Goal: Transaction & Acquisition: Purchase product/service

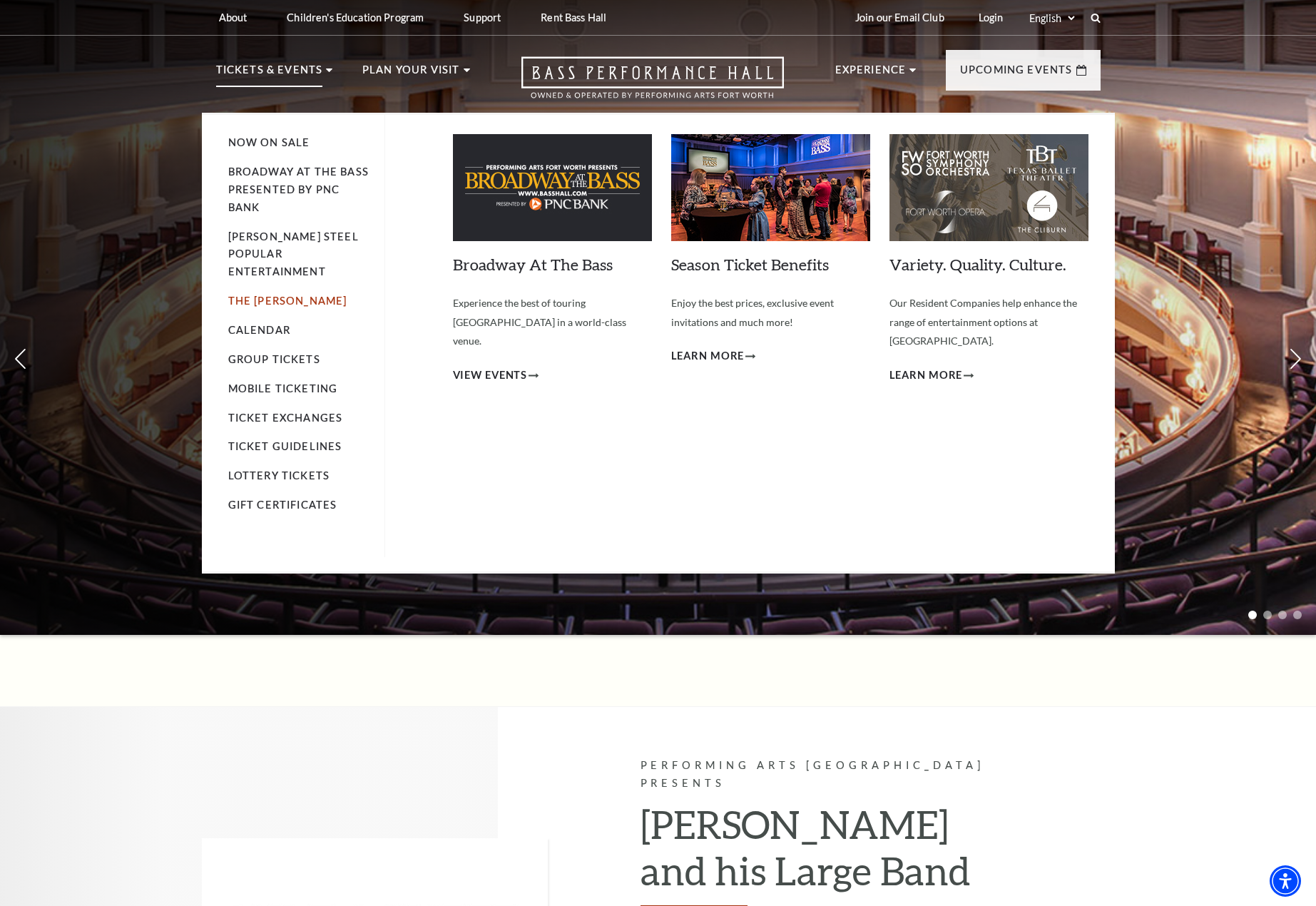
click at [270, 295] on link "The [PERSON_NAME]" at bounding box center [287, 301] width 119 height 12
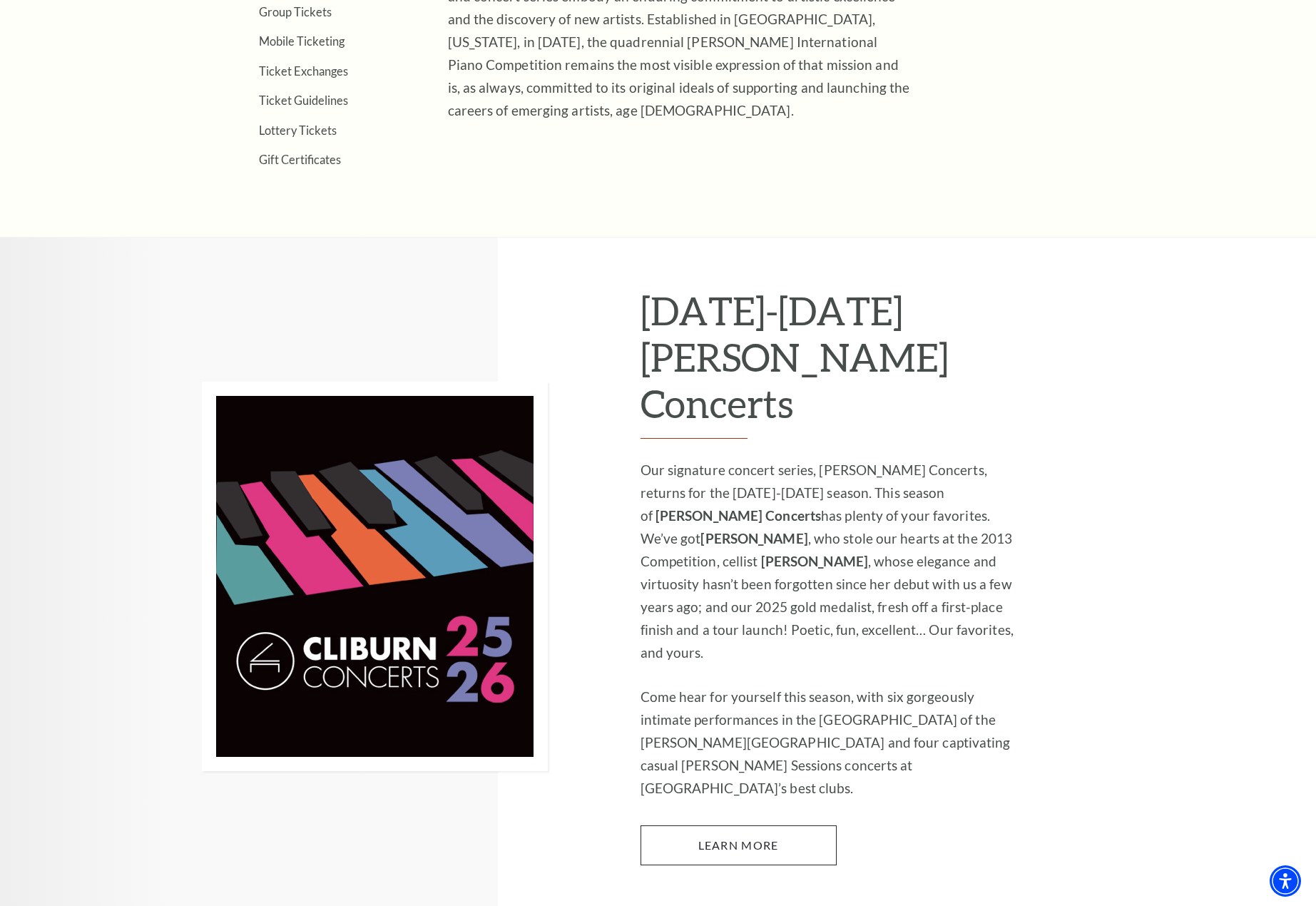
scroll to position [918, 0]
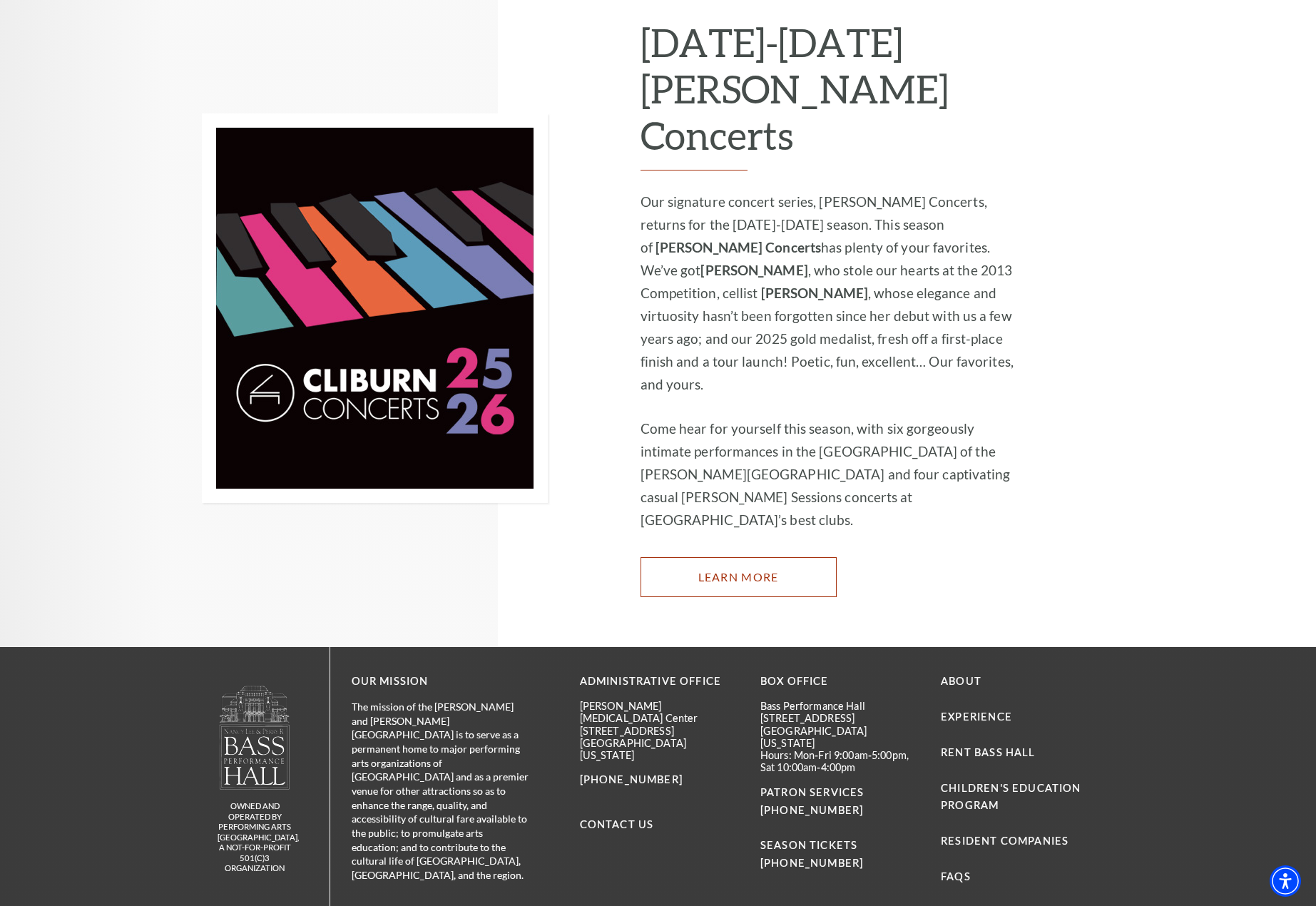
click at [729, 557] on link "Learn More" at bounding box center [739, 577] width 196 height 40
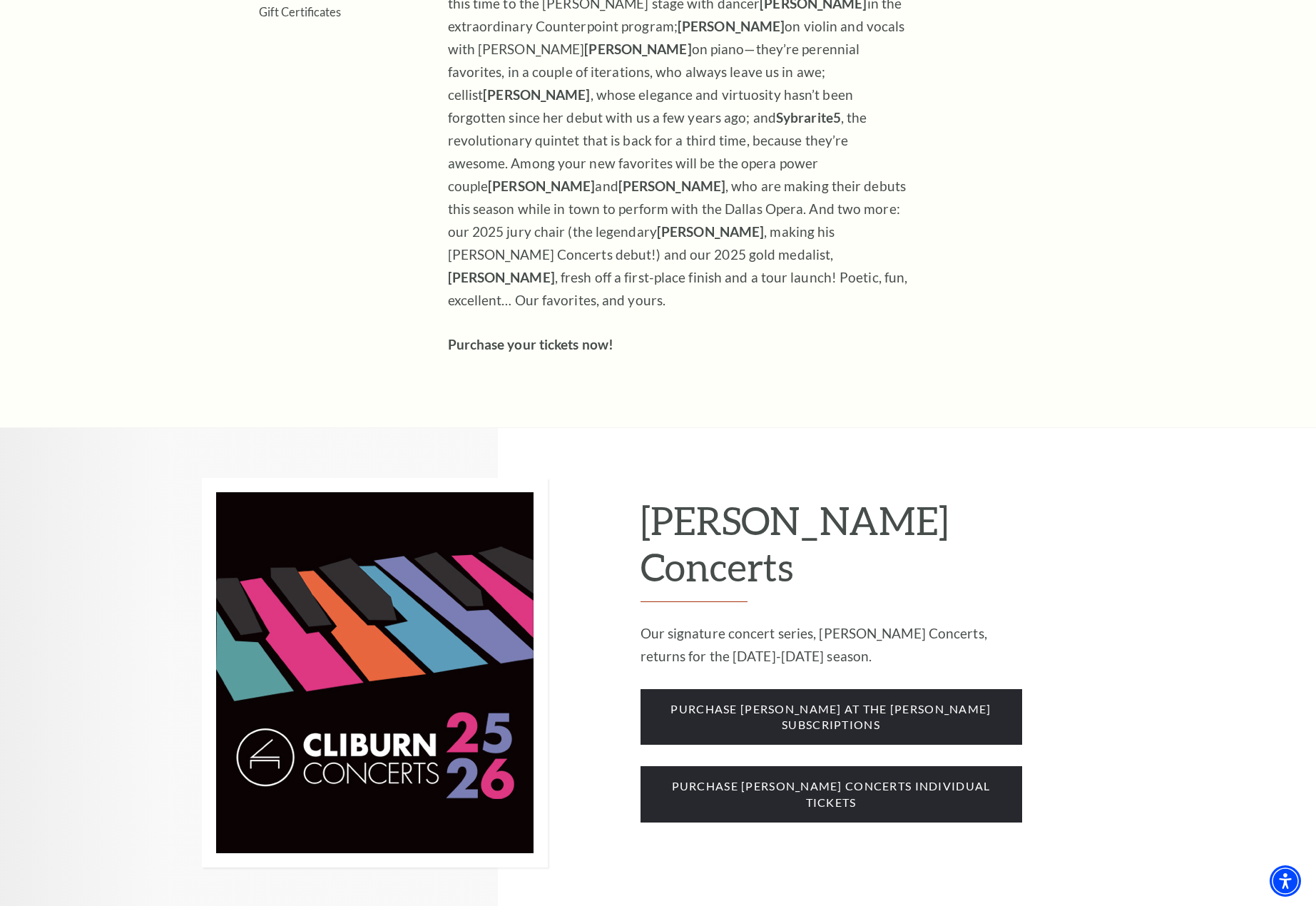
scroll to position [855, 0]
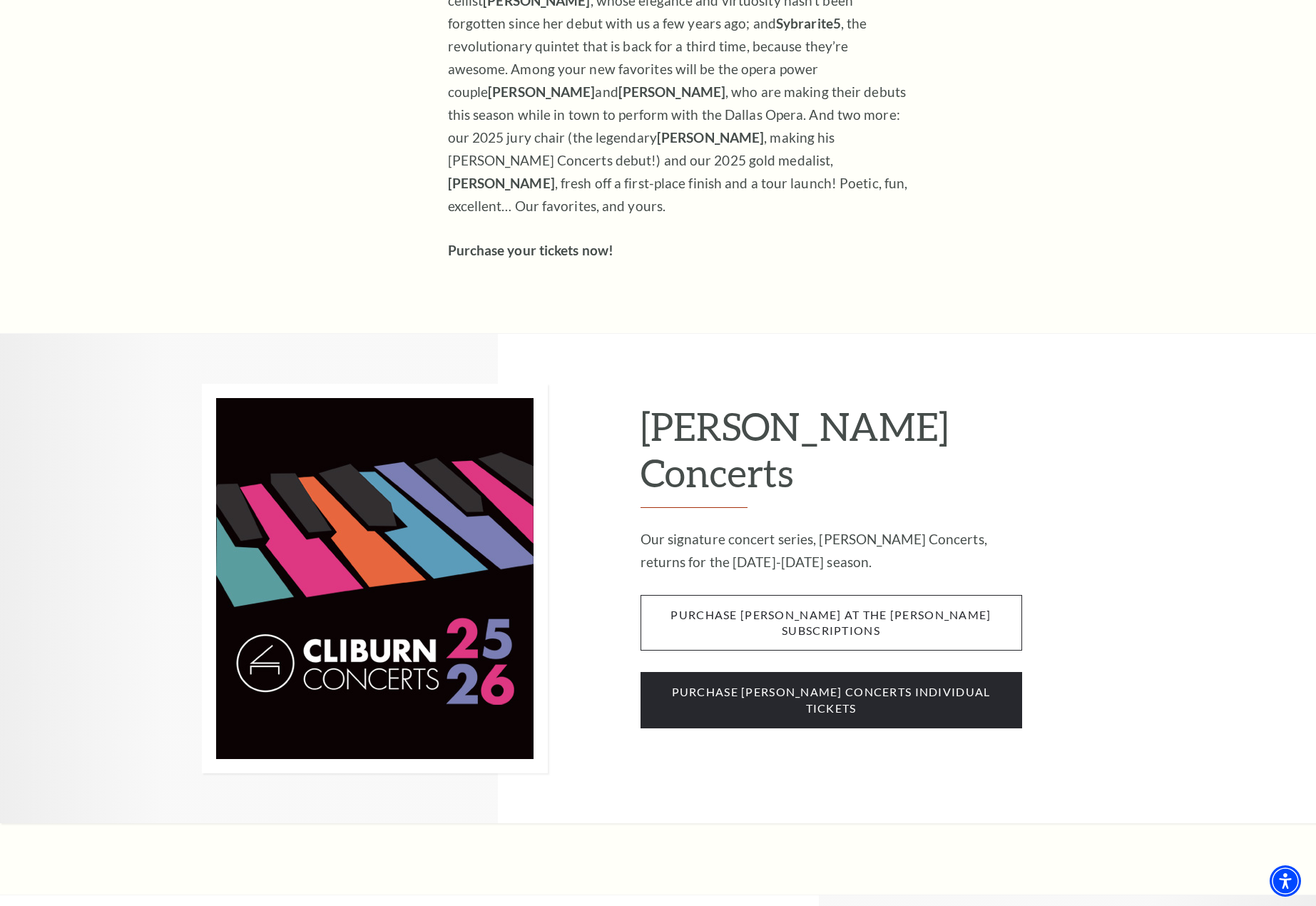
click at [823, 594] on span "purchase cliburn at the kimbell subscriptions" at bounding box center [831, 622] width 381 height 56
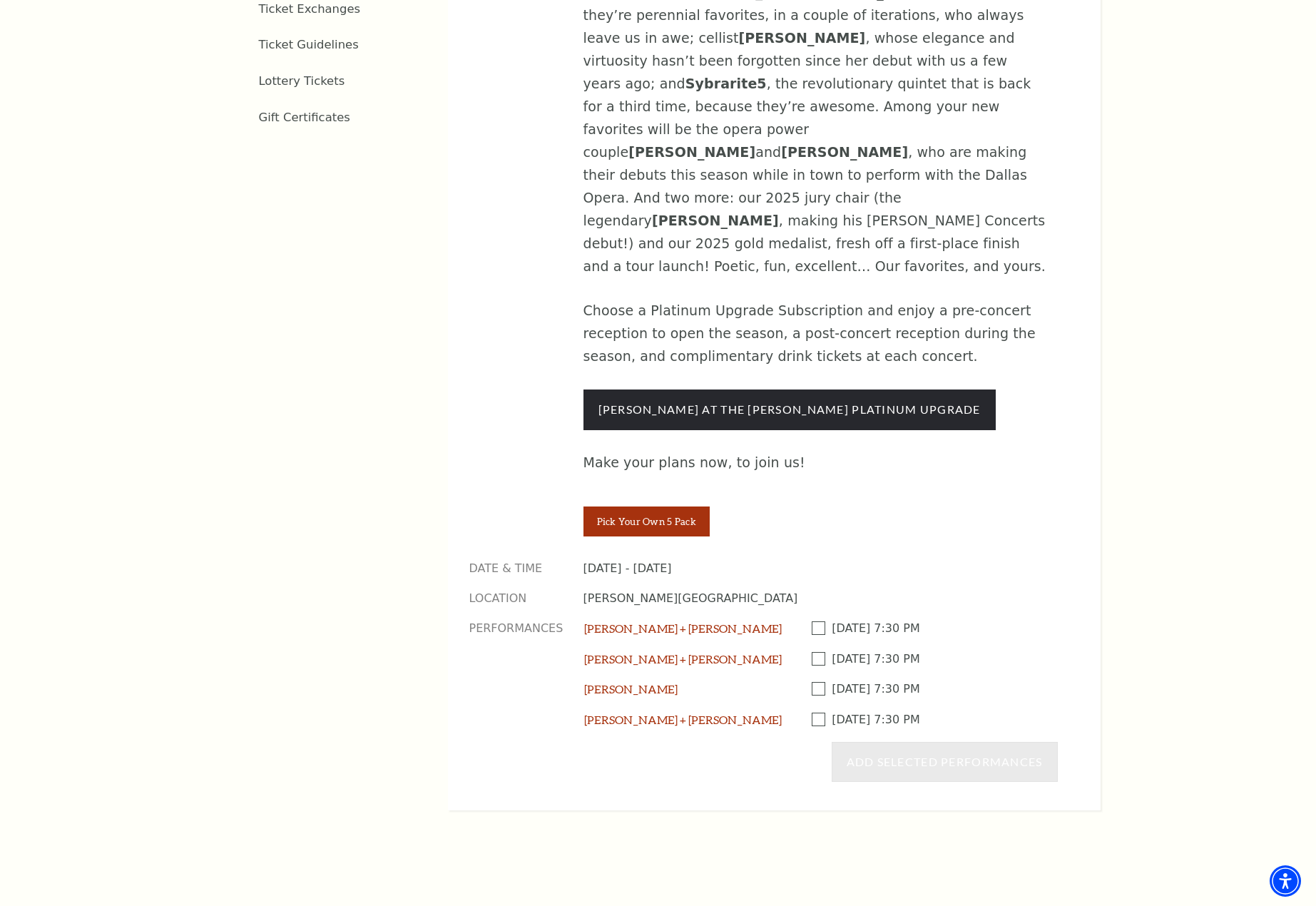
scroll to position [925, 0]
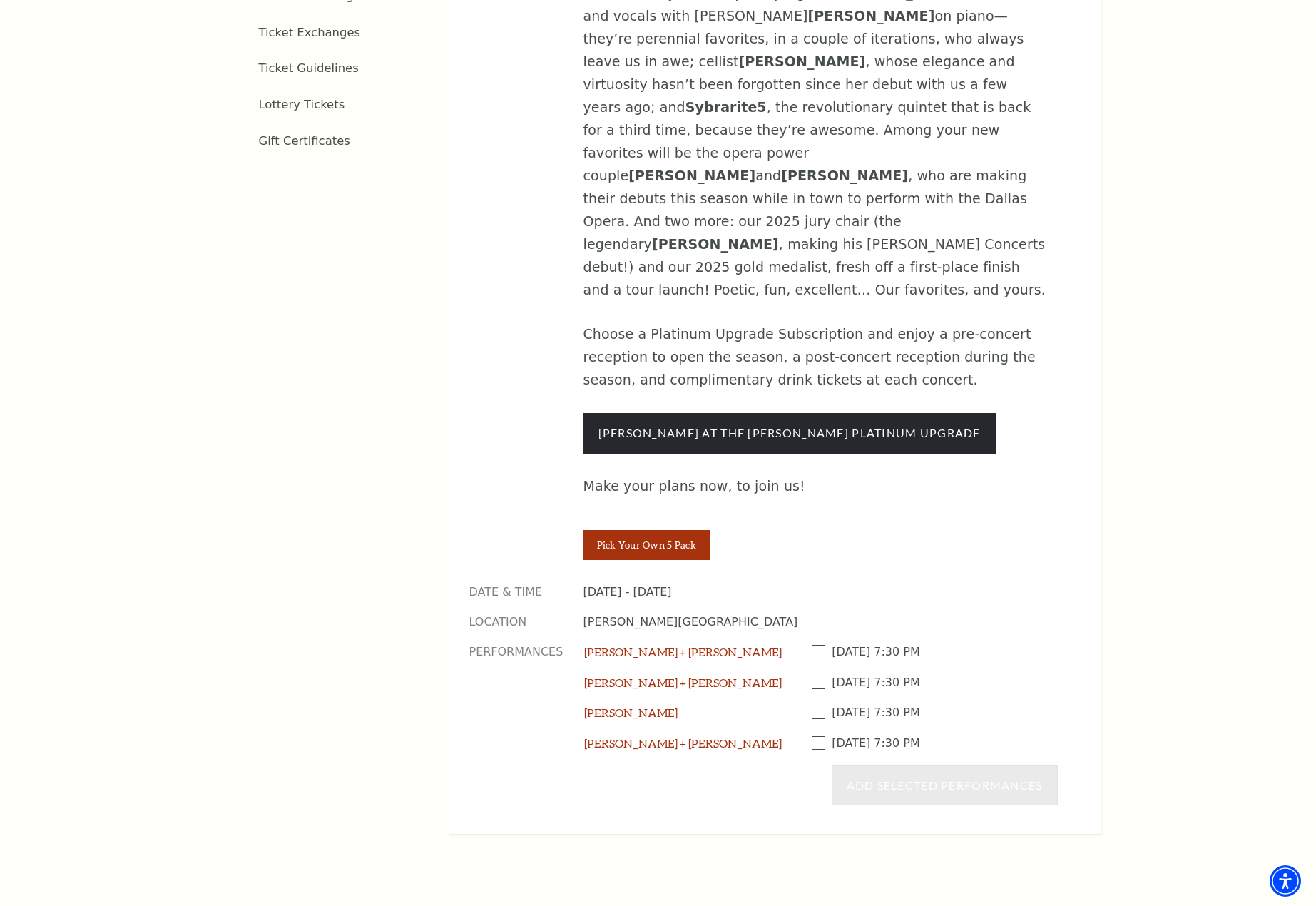
click at [817, 644] on span at bounding box center [822, 651] width 21 height 13
click at [0, 0] on input "Checkbox field" at bounding box center [0, 0] width 0 height 0
click at [815, 675] on span at bounding box center [822, 682] width 21 height 13
click at [0, 0] on input "Checkbox field" at bounding box center [0, 0] width 0 height 0
click at [817, 705] on span at bounding box center [822, 712] width 21 height 13
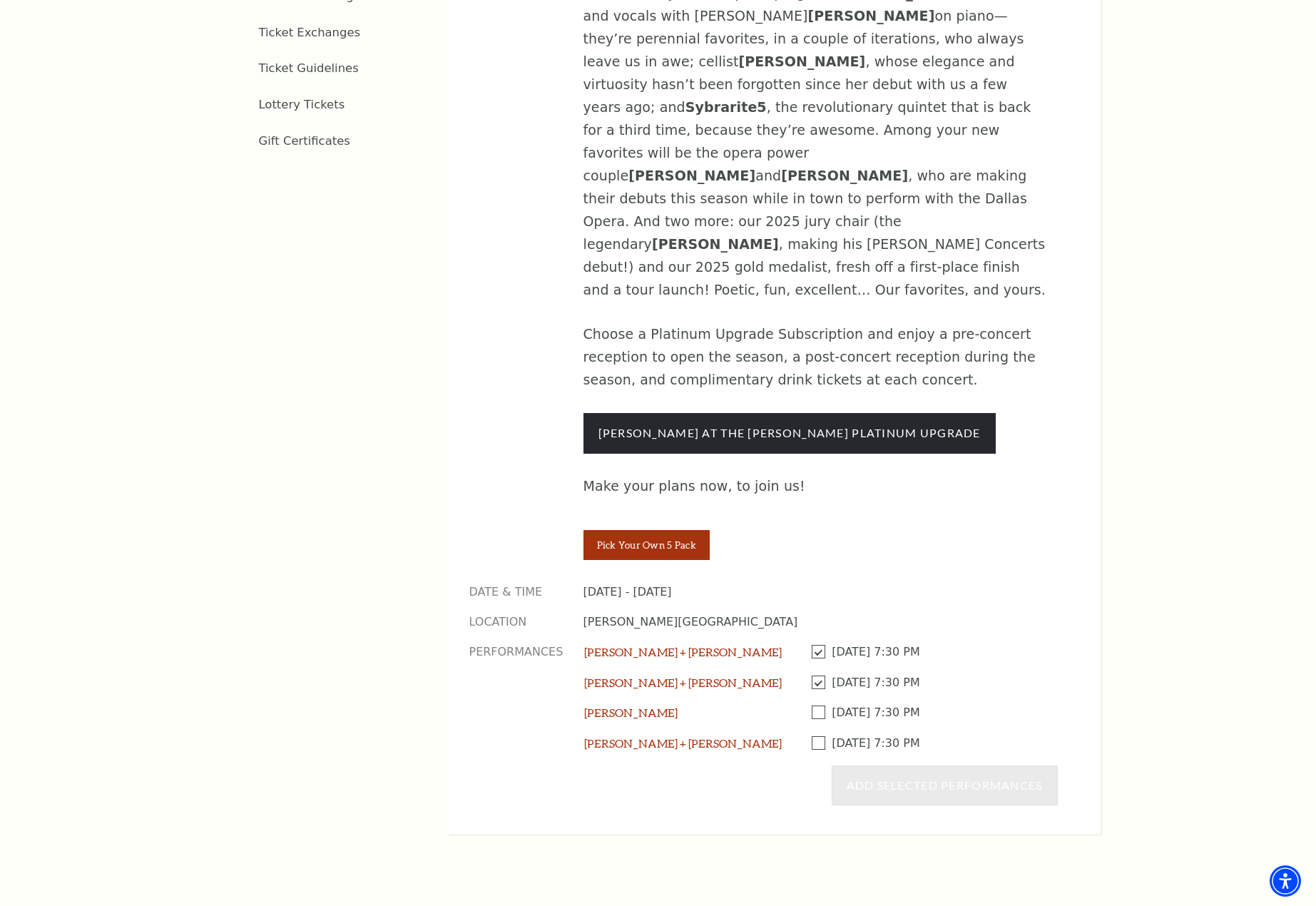
click at [0, 0] on input "Checkbox field" at bounding box center [0, 0] width 0 height 0
click at [817, 736] on span at bounding box center [822, 743] width 21 height 13
click at [0, 0] on input "Checkbox field" at bounding box center [0, 0] width 0 height 0
